Goal: Task Accomplishment & Management: Complete application form

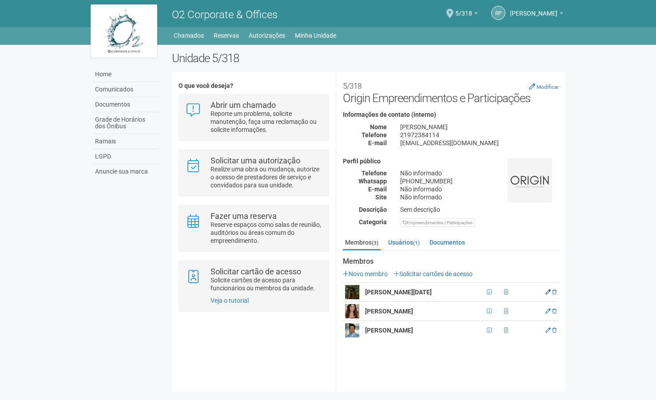
click at [547, 293] on icon at bounding box center [547, 291] width 5 height 5
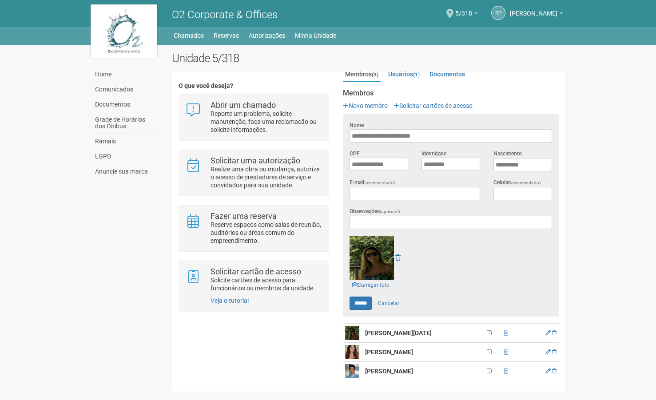
scroll to position [168, 0]
click at [368, 287] on link "Carregar foto" at bounding box center [370, 286] width 43 height 10
click at [380, 284] on link "Carregar foto" at bounding box center [370, 286] width 43 height 10
click at [360, 303] on input "******" at bounding box center [360, 303] width 22 height 13
type input "******"
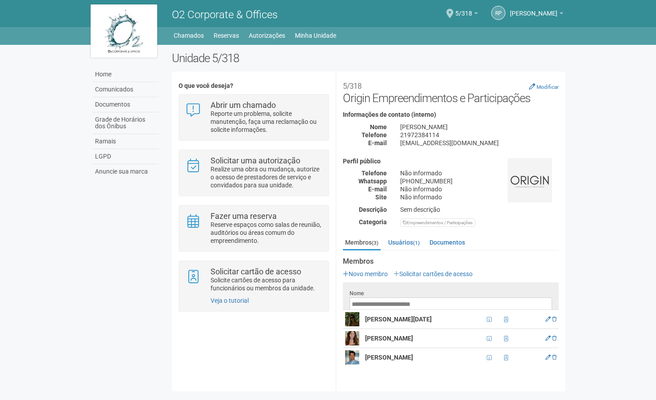
scroll to position [0, 0]
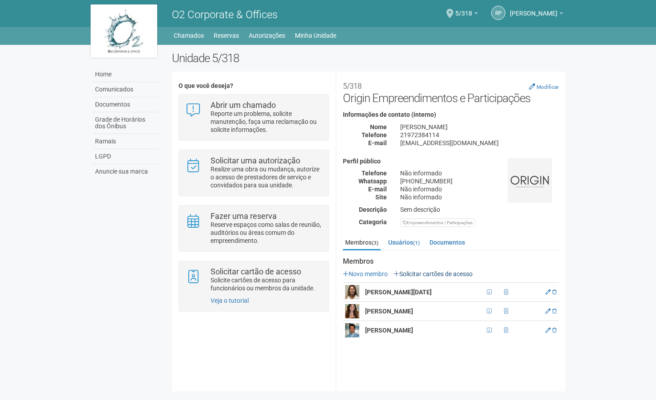
click at [425, 275] on link "Solicitar cartões de acesso" at bounding box center [432, 273] width 79 height 7
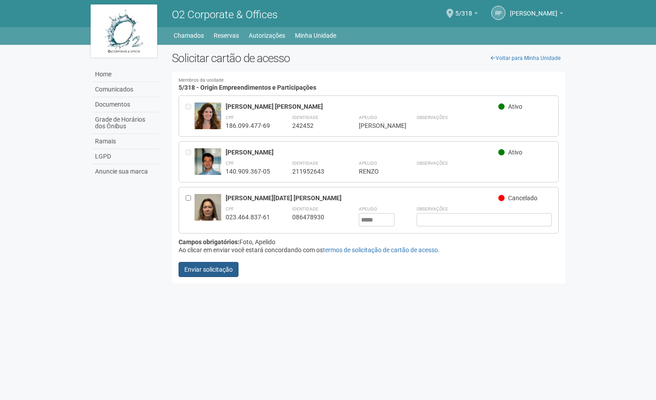
click at [202, 269] on button "Enviar solicitação" at bounding box center [208, 269] width 60 height 15
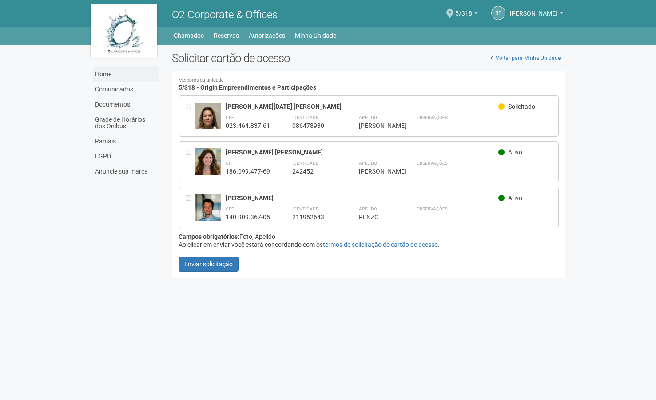
click at [106, 77] on link "Home" at bounding box center [126, 74] width 66 height 15
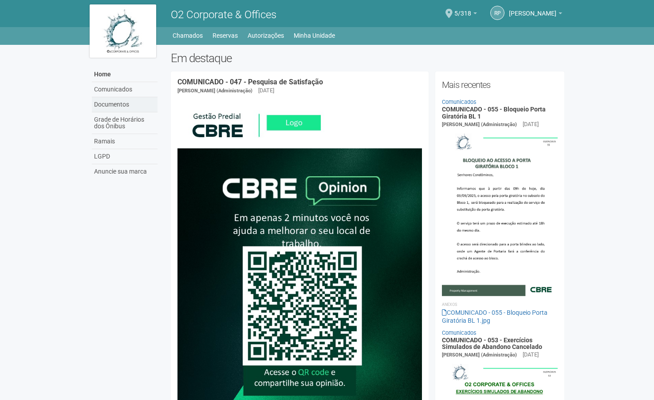
click at [114, 102] on link "Documentos" at bounding box center [125, 104] width 66 height 15
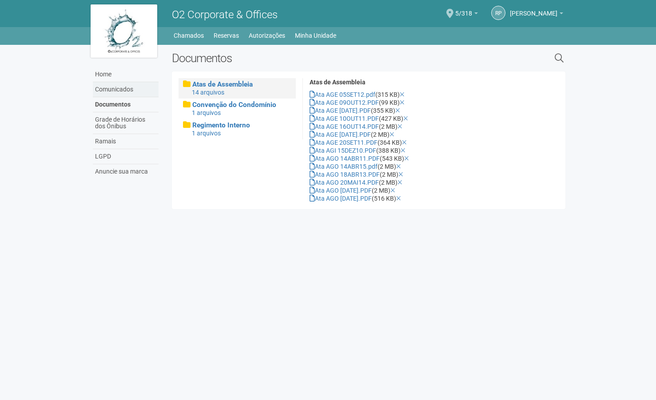
click at [100, 82] on link "Comunicados" at bounding box center [126, 89] width 66 height 15
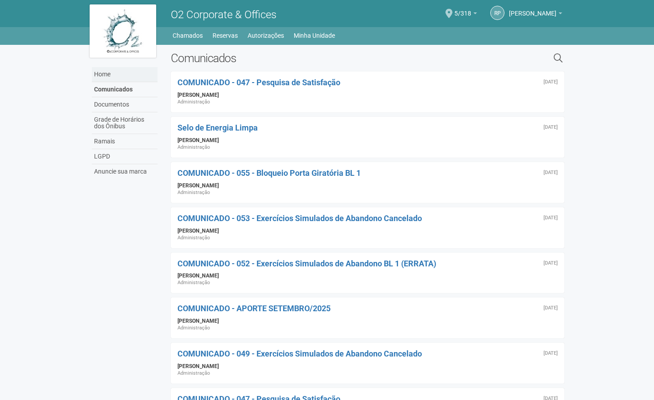
click at [101, 75] on link "Home" at bounding box center [125, 74] width 66 height 15
